Goal: Task Accomplishment & Management: Complete application form

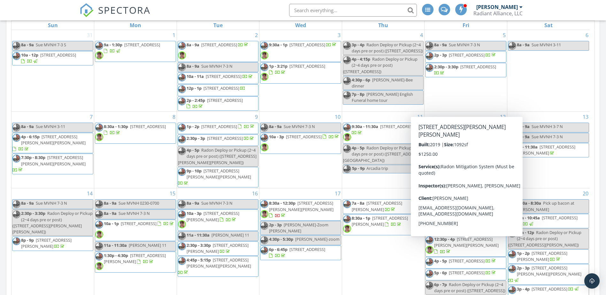
scroll to position [288, 0]
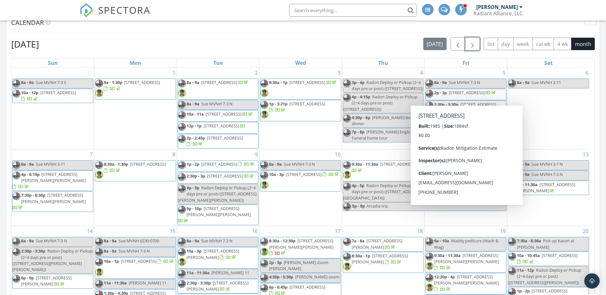
click at [470, 44] on span "button" at bounding box center [473, 44] width 8 height 8
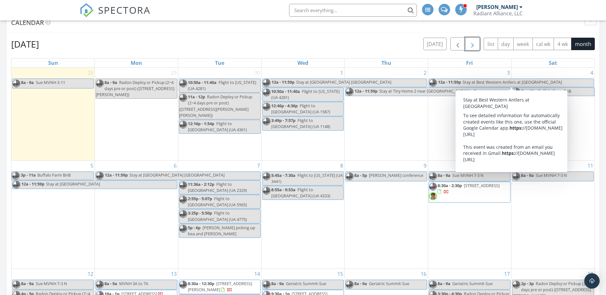
click at [472, 42] on span "button" at bounding box center [473, 44] width 8 height 8
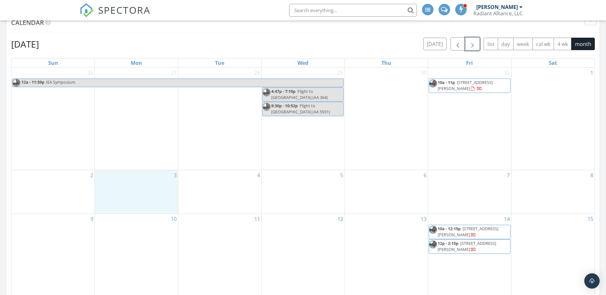
click at [139, 194] on div "3" at bounding box center [136, 191] width 83 height 43
click at [140, 169] on link "Inspection" at bounding box center [136, 167] width 33 height 10
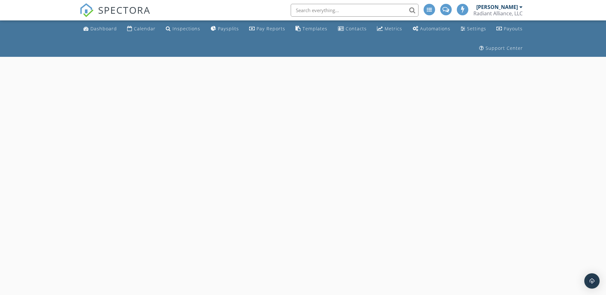
select select "10"
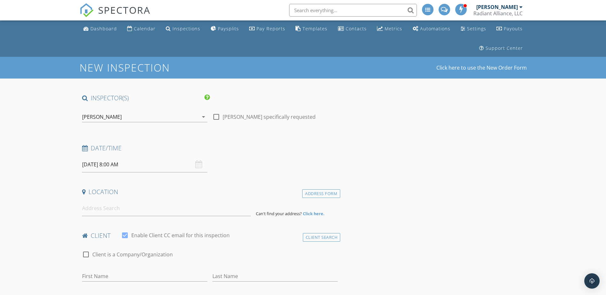
click at [140, 166] on input "11/03/2025 8:00 AM" at bounding box center [144, 165] width 125 height 16
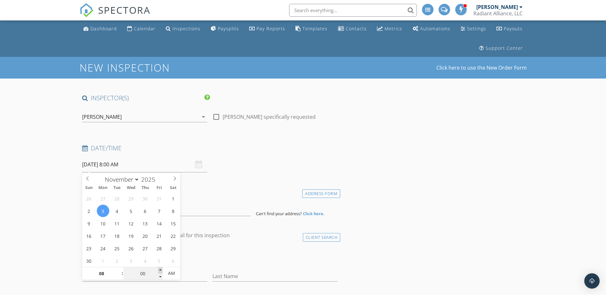
type input "05"
type input "11/03/2025 8:05 AM"
click at [162, 271] on span at bounding box center [160, 271] width 4 height 6
type input "10"
type input "11/03/2025 8:10 AM"
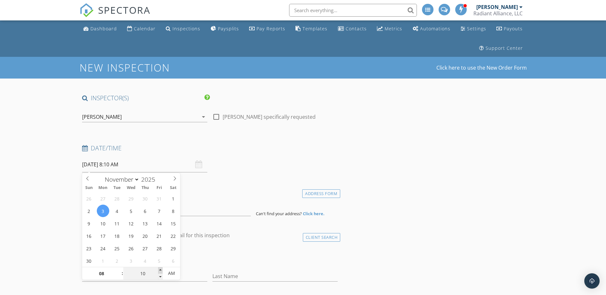
click at [162, 271] on span at bounding box center [160, 271] width 4 height 6
type input "15"
type input "11/03/2025 8:15 AM"
click at [162, 271] on span at bounding box center [160, 271] width 4 height 6
type input "20"
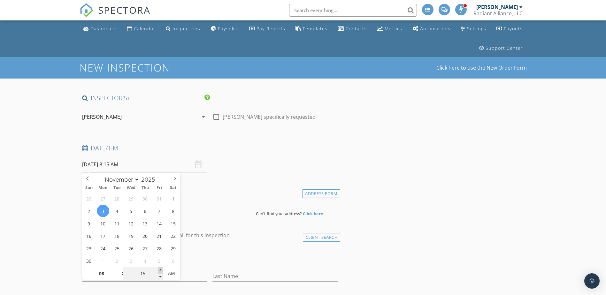
type input "11/03/2025 8:20 AM"
click at [162, 271] on span at bounding box center [160, 271] width 4 height 6
type input "25"
type input "11/03/2025 8:25 AM"
click at [162, 271] on span at bounding box center [160, 271] width 4 height 6
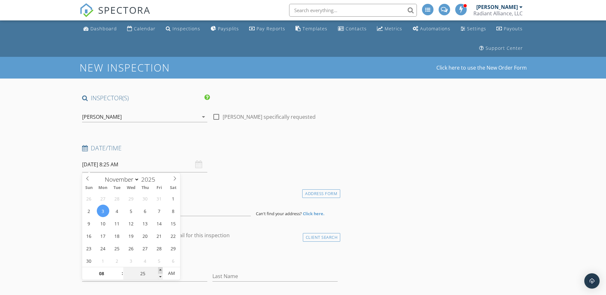
type input "30"
type input "[DATE] 8:30 AM"
click at [162, 271] on span at bounding box center [160, 271] width 4 height 6
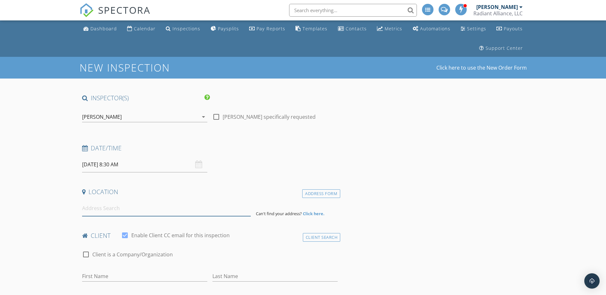
click at [106, 210] on input at bounding box center [166, 209] width 169 height 16
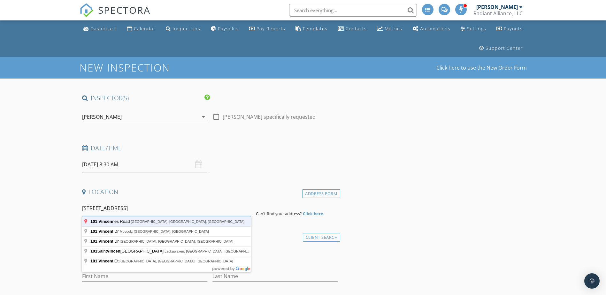
type input "101 Vincennes Road, Charlottesville, VA, USA"
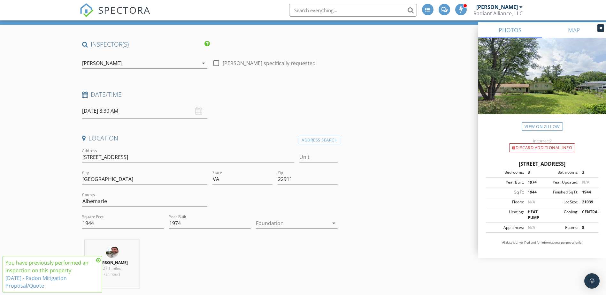
scroll to position [64, 0]
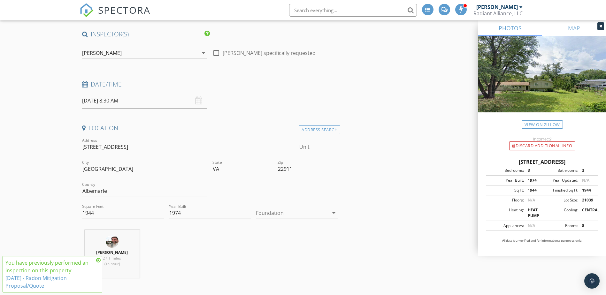
click at [298, 213] on div at bounding box center [292, 213] width 73 height 10
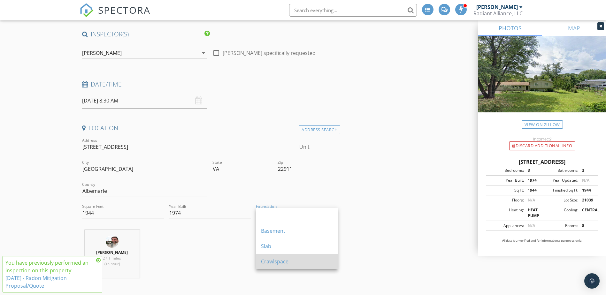
click at [274, 263] on div "Crawlspace" at bounding box center [297, 262] width 72 height 8
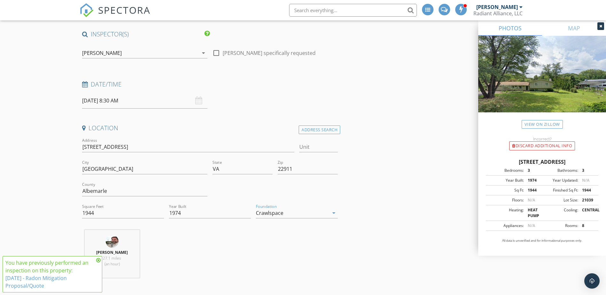
click at [98, 262] on icon at bounding box center [98, 260] width 4 height 5
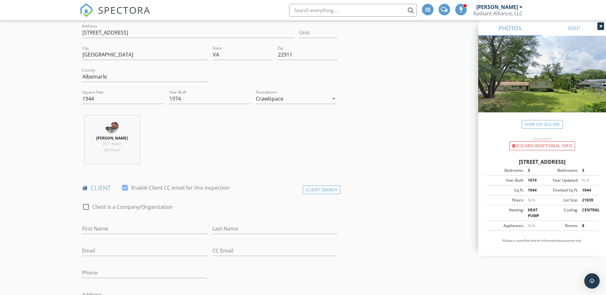
scroll to position [224, 0]
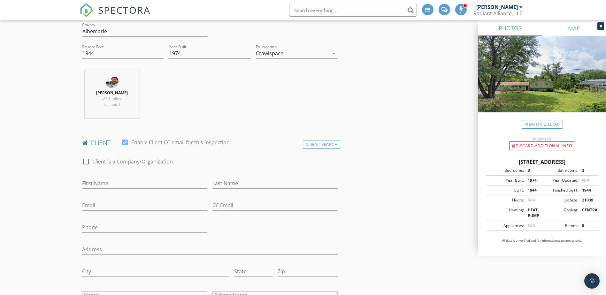
click at [280, 52] on div "Crawlspace" at bounding box center [269, 53] width 27 height 6
click at [324, 145] on div "Client Search" at bounding box center [322, 144] width 38 height 9
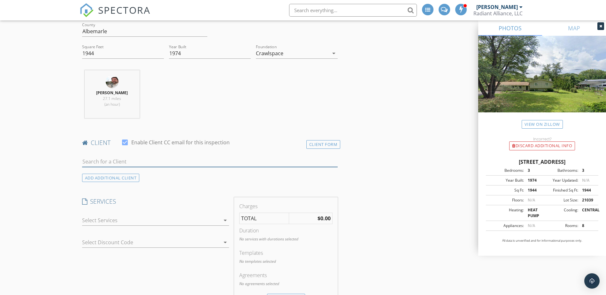
click at [190, 165] on input "text" at bounding box center [210, 162] width 256 height 11
type input "molly"
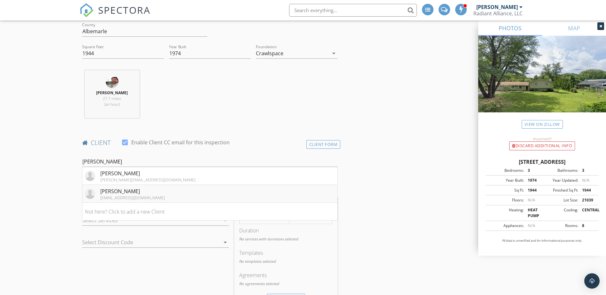
click at [128, 192] on div "[PERSON_NAME]" at bounding box center [132, 192] width 65 height 8
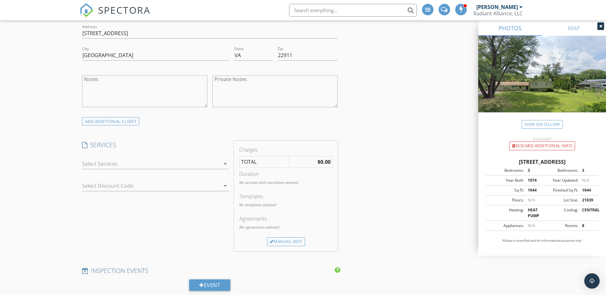
scroll to position [447, 0]
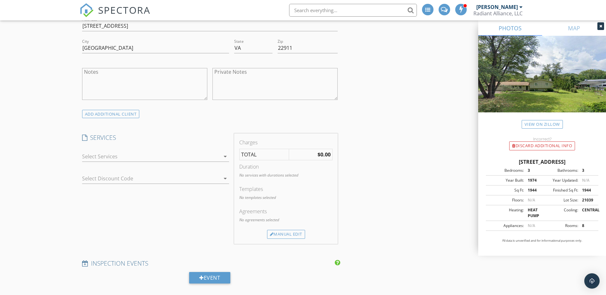
click at [105, 159] on div at bounding box center [151, 156] width 138 height 10
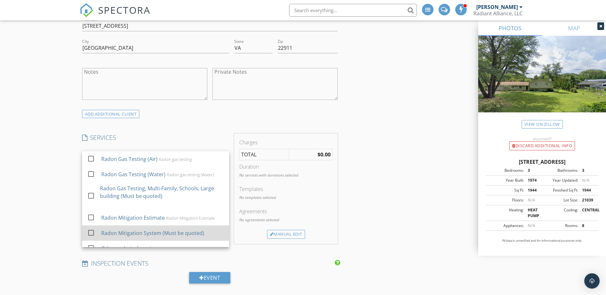
click at [116, 231] on div "Radon Mitigation System (Must be quoted)" at bounding box center [152, 233] width 103 height 8
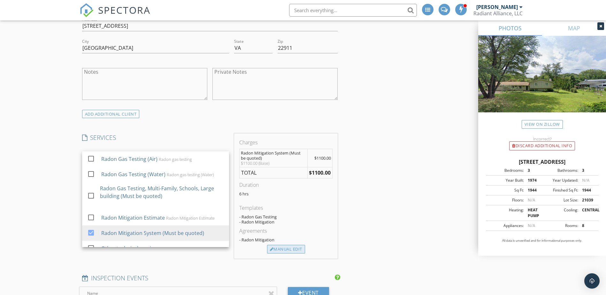
click at [295, 251] on div "Manual Edit" at bounding box center [286, 249] width 38 height 9
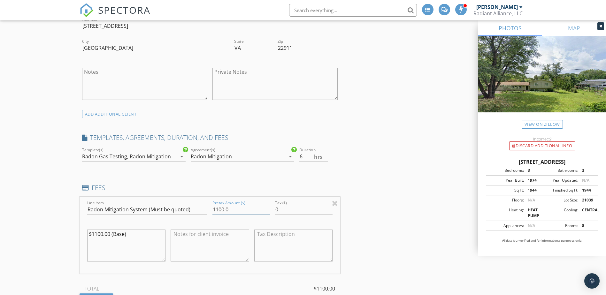
drag, startPoint x: 232, startPoint y: 211, endPoint x: 179, endPoint y: 205, distance: 52.7
click at [179, 205] on div "Line Item Radon Mitigation System (Must be quoted) Pretax Amount ($) 1100.0 Tax…" at bounding box center [210, 235] width 261 height 77
drag, startPoint x: 146, startPoint y: 212, endPoint x: 213, endPoint y: 211, distance: 67.1
click at [213, 211] on div "Line Item Radon Mitigation System (Must be quoted) Pretax Amount ($) 1600.00 Ta…" at bounding box center [210, 235] width 261 height 77
type input "1600.0"
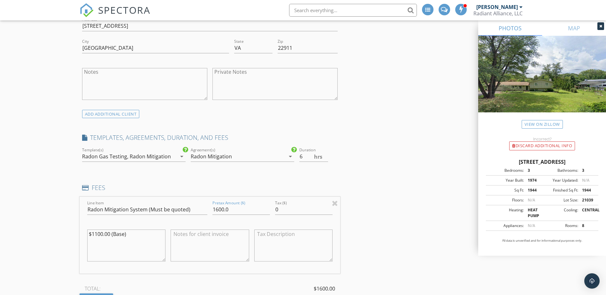
click at [97, 234] on textarea "$1100.00 (Base)" at bounding box center [126, 246] width 79 height 32
type textarea "$1600.00 (Base)"
drag, startPoint x: 145, startPoint y: 209, endPoint x: 210, endPoint y: 211, distance: 65.2
click at [210, 211] on div "Line Item Radon Mitigation System (Must be quoted) Pretax Amount ($) 1600.0 Tax…" at bounding box center [210, 235] width 261 height 77
type input "Radon Mitigation System"
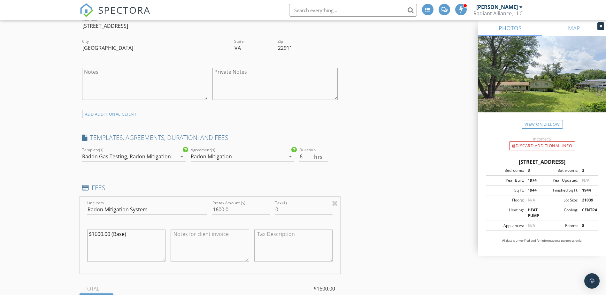
click at [98, 244] on textarea "$1600.00 (Base)" at bounding box center [126, 246] width 79 height 32
click at [115, 233] on textarea "$1600.00 (Base)" at bounding box center [126, 246] width 79 height 32
type textarea "$1600.00 (Install radon mitigation system per quote dated [DATE])"
click at [183, 241] on textarea at bounding box center [210, 246] width 79 height 32
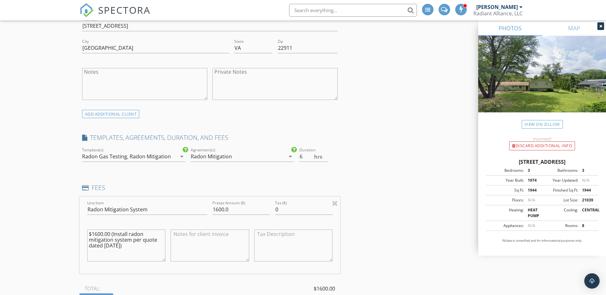
paste textarea "VAPORMAT"
type textarea "V"
drag, startPoint x: 186, startPoint y: 247, endPoint x: 170, endPoint y: 235, distance: 19.9
click at [170, 235] on div "*** Do not pay until installed and achieve safe radon level ***" at bounding box center [210, 246] width 84 height 50
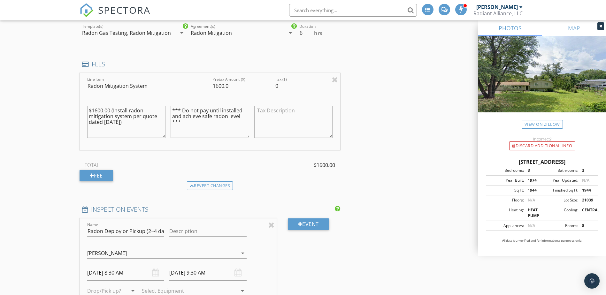
scroll to position [607, 0]
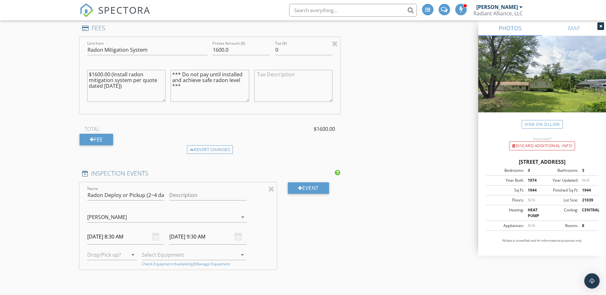
type textarea "*** Do not pay until installed and achieve safe radon level ***"
click at [191, 194] on input "Description" at bounding box center [207, 195] width 77 height 11
type input "Pick up test equipment"
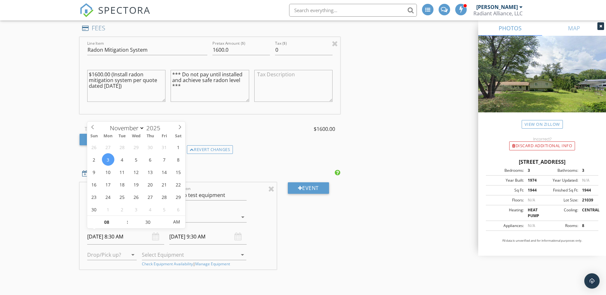
click at [108, 238] on input "[DATE] 8:30 AM" at bounding box center [125, 237] width 77 height 16
type input "11/06/2025 8:30 AM"
type input "11/06/2025 9:30 AM"
type input "09"
type input "11/06/2025 9:30 AM"
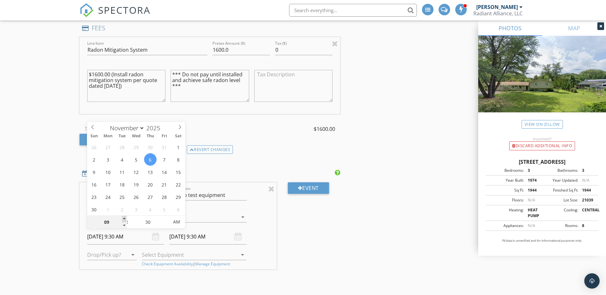
click at [125, 219] on span at bounding box center [124, 219] width 4 height 6
type input "10"
type input "11/06/2025 10:30 AM"
click at [125, 219] on span at bounding box center [124, 219] width 4 height 6
type input "11"
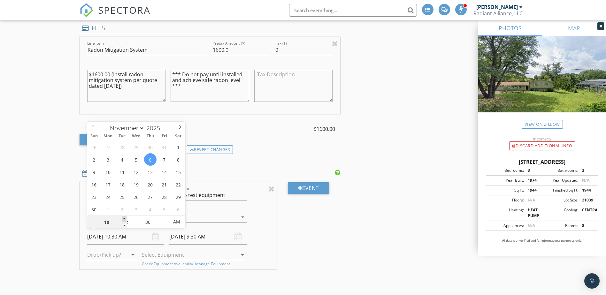
type input "11/06/2025 11:30 AM"
click at [125, 219] on span at bounding box center [124, 219] width 4 height 6
type input "11/06/2025 12:30 PM"
type input "12"
type input "11/06/2025 12:30 PM"
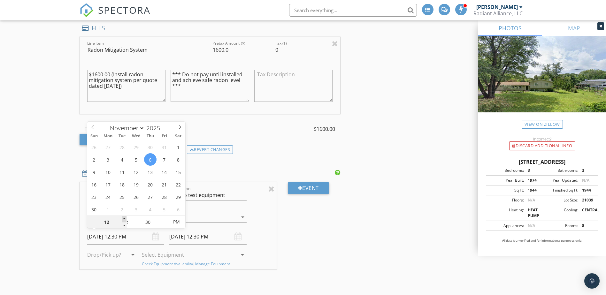
click at [125, 219] on span at bounding box center [124, 219] width 4 height 6
type input "11/06/2025 1:30 PM"
click at [125, 219] on span at bounding box center [124, 219] width 4 height 6
type input "01"
type input "11/06/2025 1:30 PM"
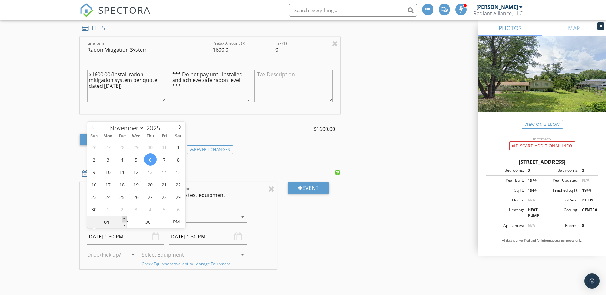
type input "02"
type input "11/06/2025 2:30 PM"
click at [125, 219] on span at bounding box center [124, 219] width 4 height 6
type input "11/06/2025 3:30 PM"
type input "03"
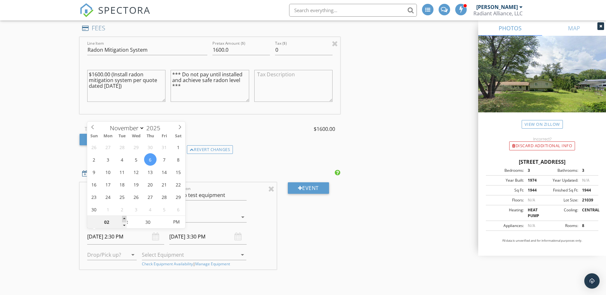
type input "11/06/2025 3:30 PM"
click at [125, 219] on span at bounding box center [124, 219] width 4 height 6
type input "11/06/2025 4:30 PM"
type input "25"
type input "11/06/2025 3:25 PM"
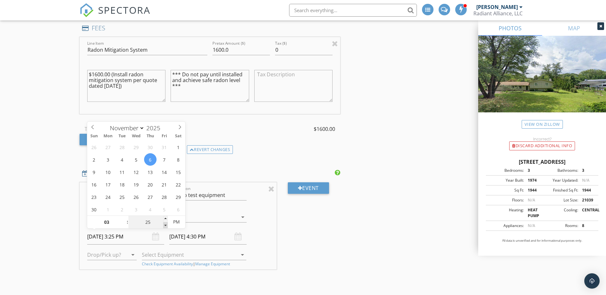
click at [166, 225] on span at bounding box center [165, 225] width 4 height 6
type input "20"
type input "11/06/2025 3:20 PM"
click at [166, 225] on span at bounding box center [165, 225] width 4 height 6
type input "15"
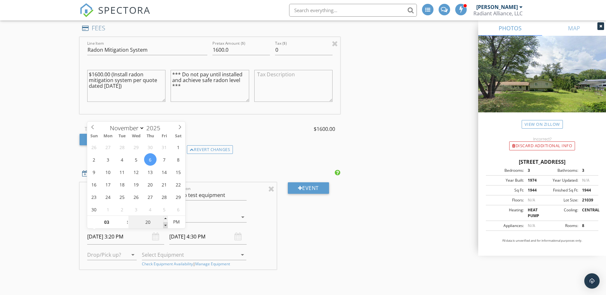
type input "11/06/2025 3:15 PM"
click at [166, 225] on span at bounding box center [165, 225] width 4 height 6
type input "10"
type input "11/06/2025 3:10 PM"
click at [166, 225] on span at bounding box center [165, 225] width 4 height 6
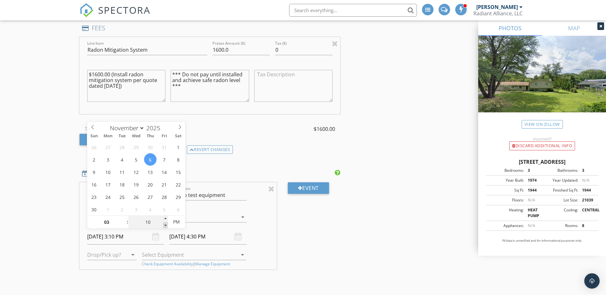
type input "11/06/2025 4:10 PM"
type input "05"
type input "11/06/2025 3:05 PM"
click at [166, 225] on span at bounding box center [165, 225] width 4 height 6
type input "00"
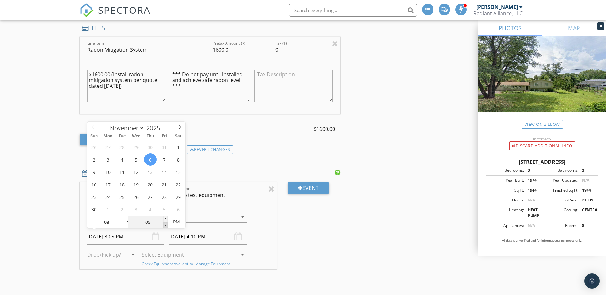
type input "[DATE] 3:00 PM"
click at [166, 225] on span at bounding box center [165, 225] width 4 height 6
type input "[DATE] 4:00 PM"
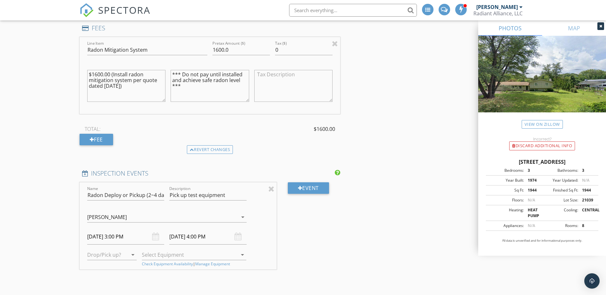
click at [260, 238] on div "Name Radon Deploy or Pickup (2~4 days pre or post) Description Pick up test equ…" at bounding box center [178, 226] width 197 height 87
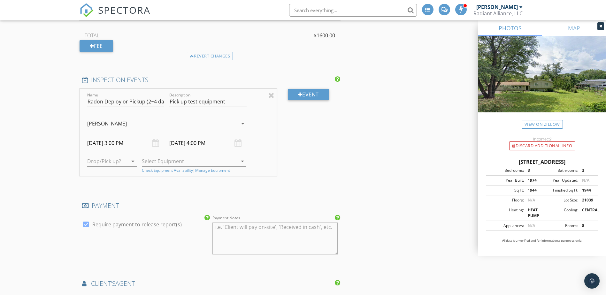
scroll to position [703, 0]
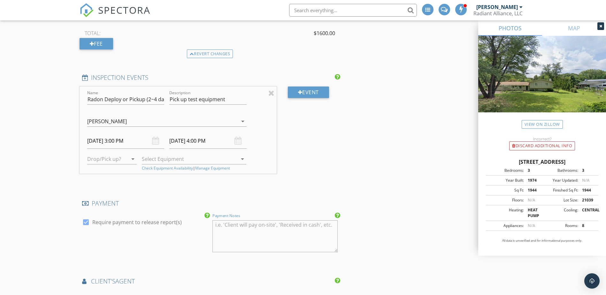
click at [253, 229] on textarea "Payment Notes" at bounding box center [275, 237] width 125 height 32
paste textarea "*** Do not pay until installed and achieve safe radon level ***"
type textarea "*** Do not pay until installed and achieve safe radon level ***"
click at [89, 222] on div at bounding box center [86, 222] width 11 height 11
checkbox input "false"
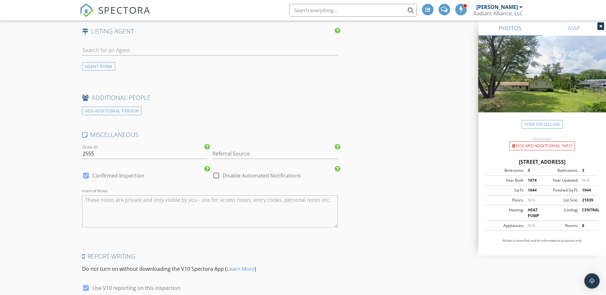
scroll to position [1086, 0]
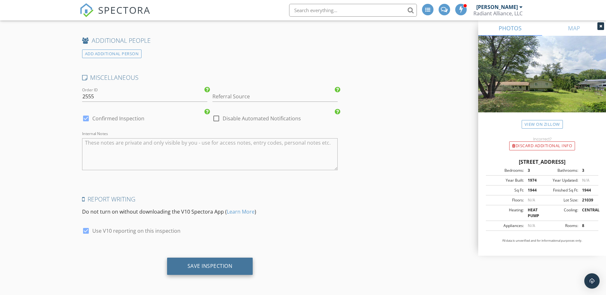
click at [207, 265] on div "Save Inspection" at bounding box center [210, 266] width 45 height 6
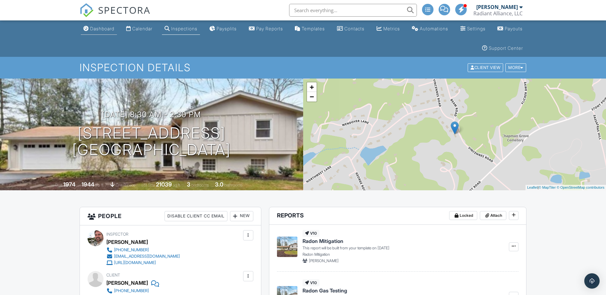
click at [109, 28] on div "Dashboard" at bounding box center [102, 28] width 24 height 5
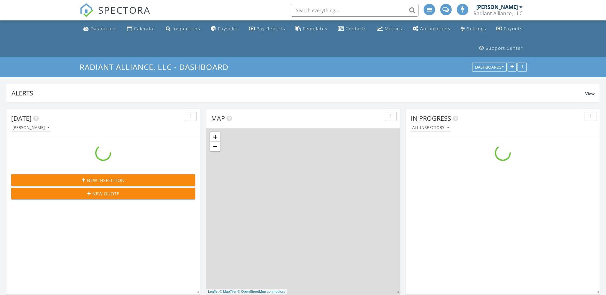
scroll to position [911, 616]
